Goal: Task Accomplishment & Management: Use online tool/utility

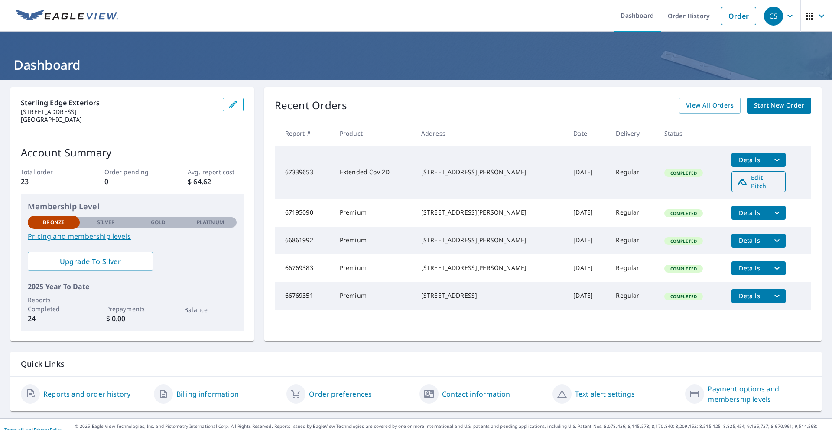
click at [748, 179] on span "Edit Pitch" at bounding box center [758, 181] width 43 height 16
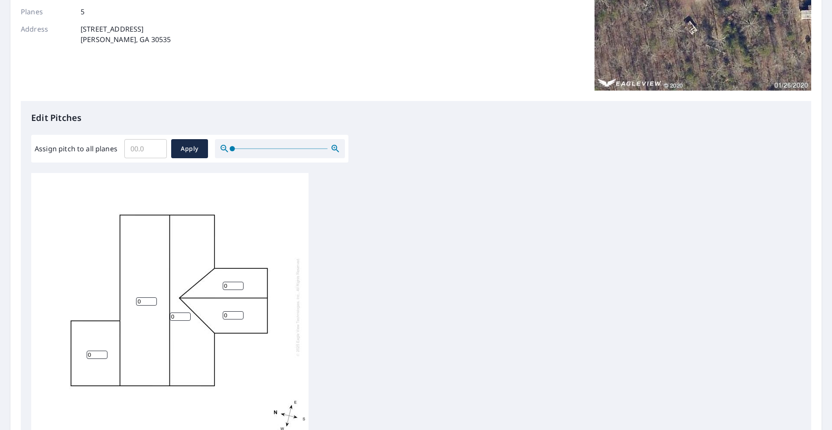
scroll to position [133, 0]
click at [103, 354] on input "0" at bounding box center [97, 353] width 21 height 8
type input "6"
click at [142, 299] on input "0" at bounding box center [146, 300] width 21 height 8
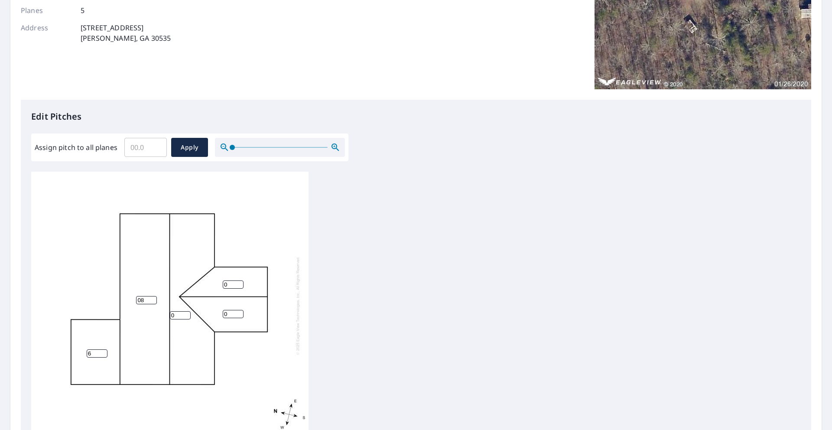
type input "0"
type input "6"
click at [178, 317] on input "0" at bounding box center [180, 315] width 21 height 8
type input "6"
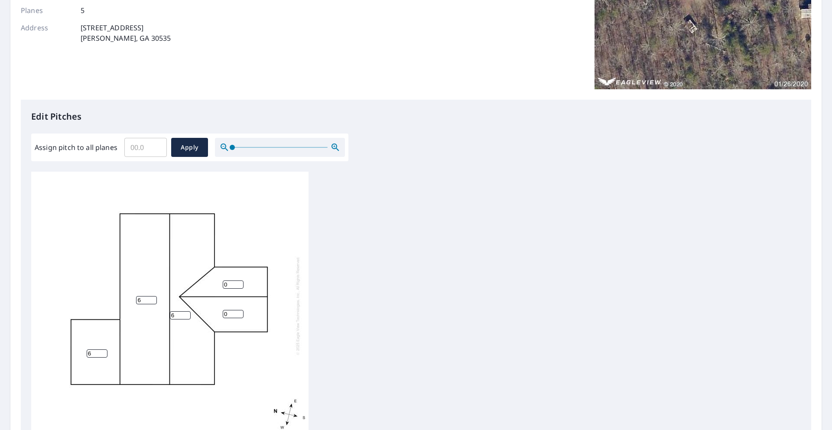
click at [227, 285] on input "0" at bounding box center [233, 284] width 21 height 8
type input "6"
click at [228, 317] on input "0" at bounding box center [233, 314] width 21 height 8
type input "6"
click at [186, 141] on button "Apply" at bounding box center [189, 147] width 37 height 19
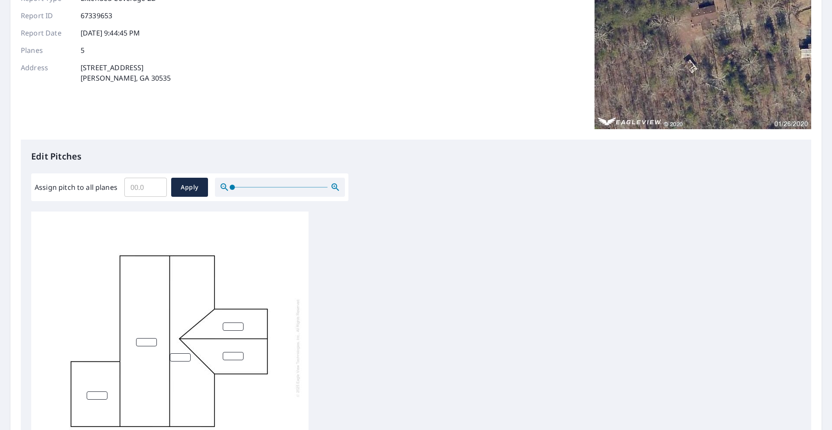
scroll to position [99, 0]
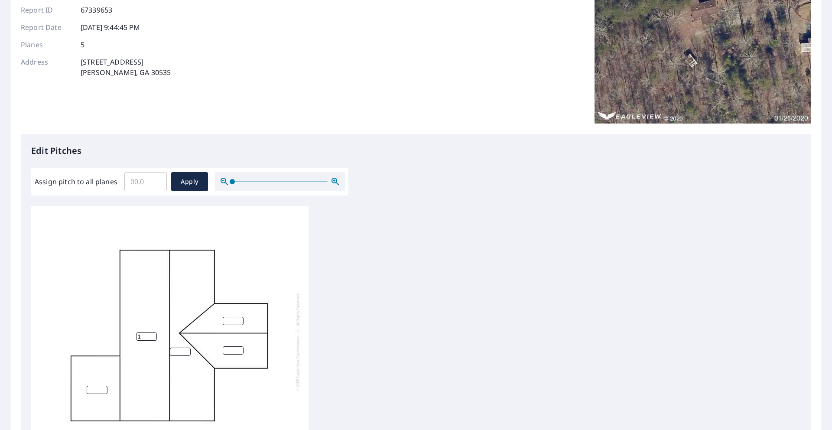
type input "1"
click at [151, 335] on input "1" at bounding box center [146, 336] width 21 height 8
click at [132, 184] on input "Assign pitch to all planes" at bounding box center [145, 181] width 42 height 24
type input "6"
click at [187, 183] on span "Apply" at bounding box center [189, 181] width 23 height 11
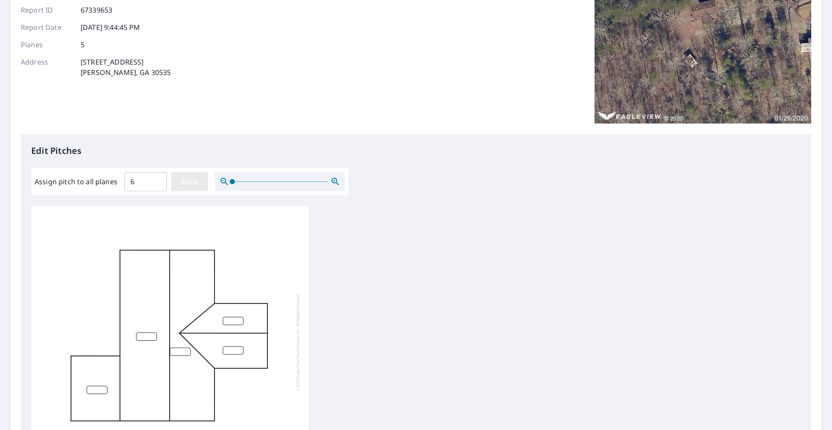
type input "6"
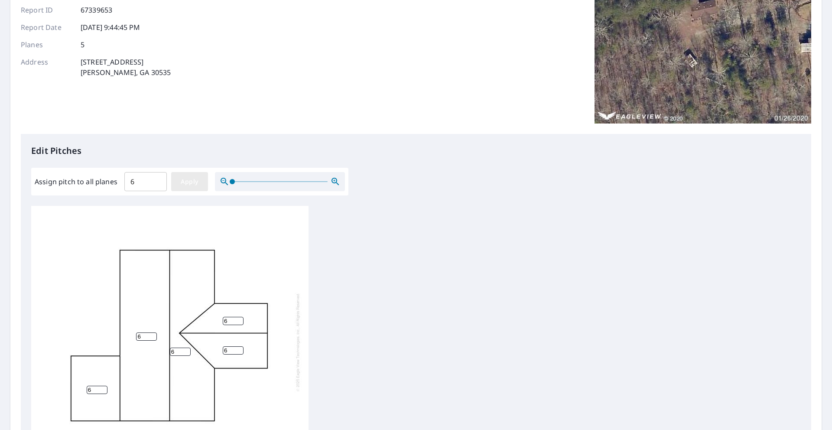
click at [187, 183] on span "Apply" at bounding box center [189, 181] width 23 height 11
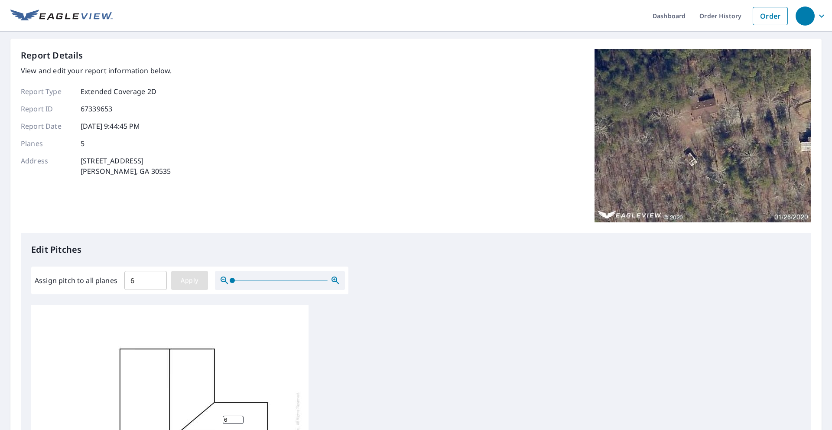
click at [184, 277] on span "Apply" at bounding box center [189, 280] width 23 height 11
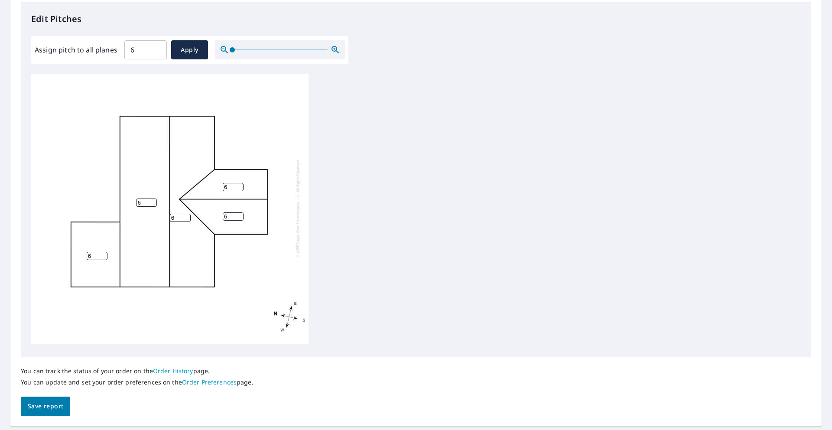
scroll to position [256, 0]
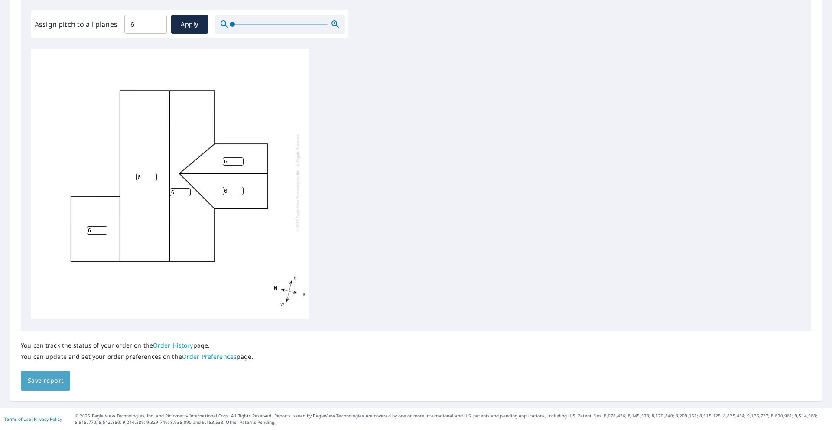
click at [40, 382] on span "Save report" at bounding box center [46, 380] width 36 height 11
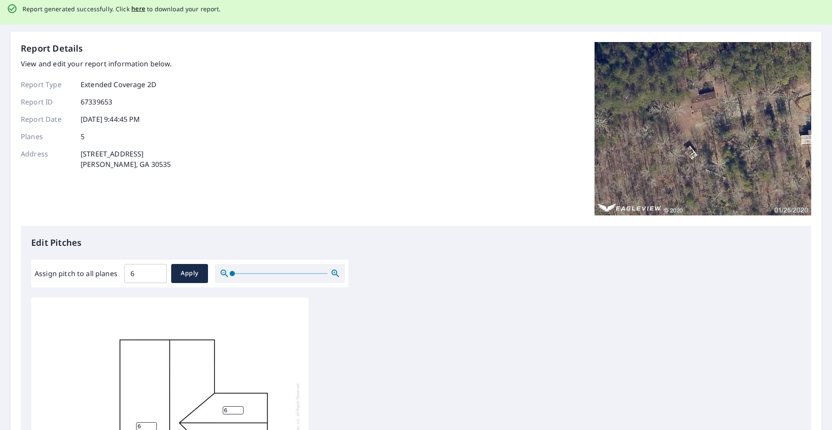
scroll to position [0, 0]
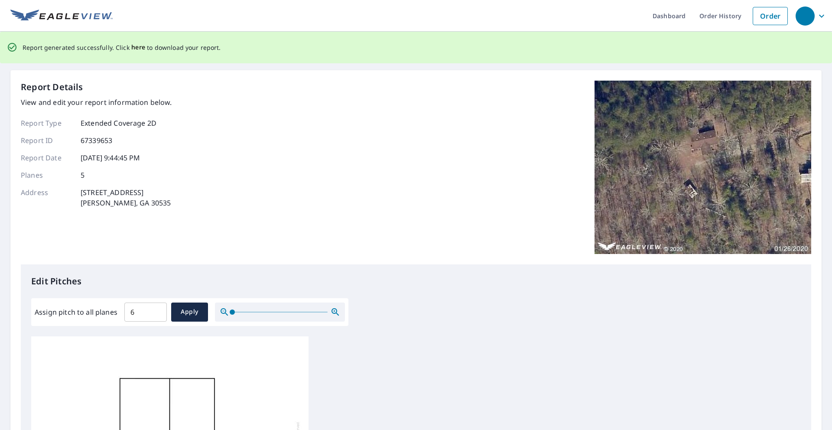
click at [137, 49] on span "here" at bounding box center [138, 47] width 14 height 11
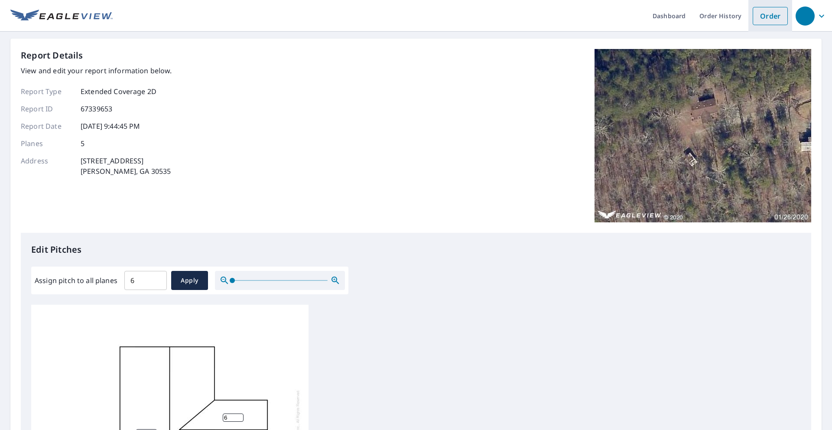
scroll to position [2, 0]
